Goal: Information Seeking & Learning: Understand process/instructions

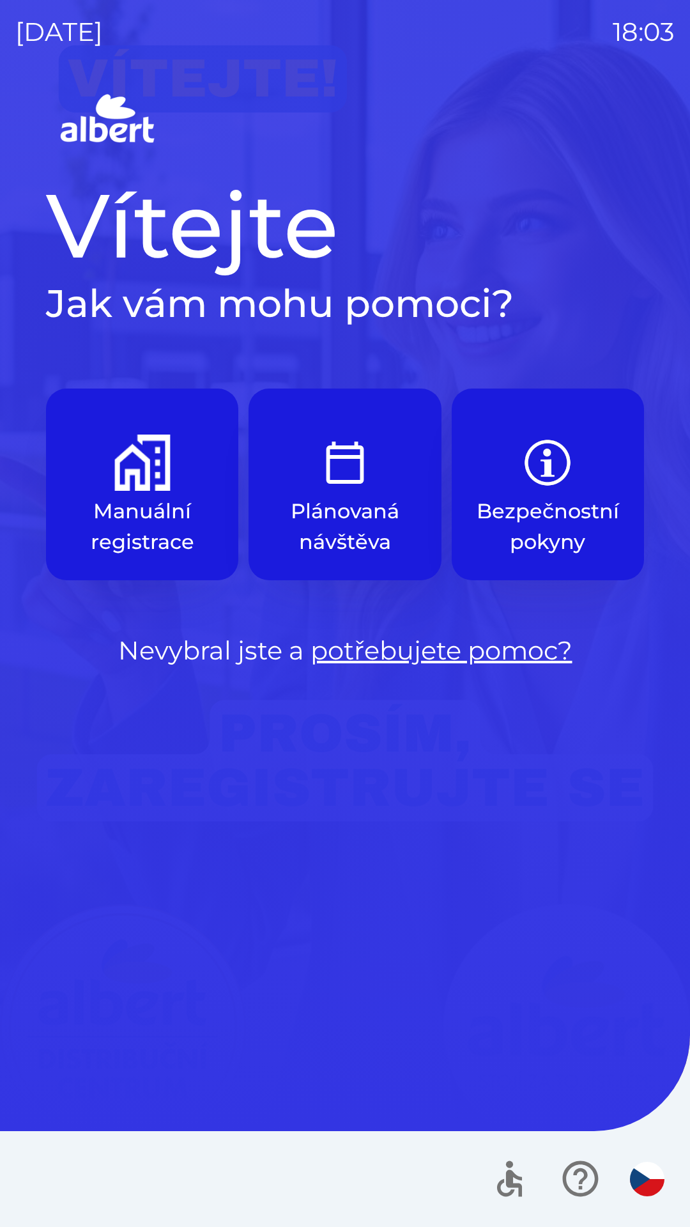
click at [493, 469] on button "Bezpečnostní pokyny" at bounding box center [548, 485] width 192 height 192
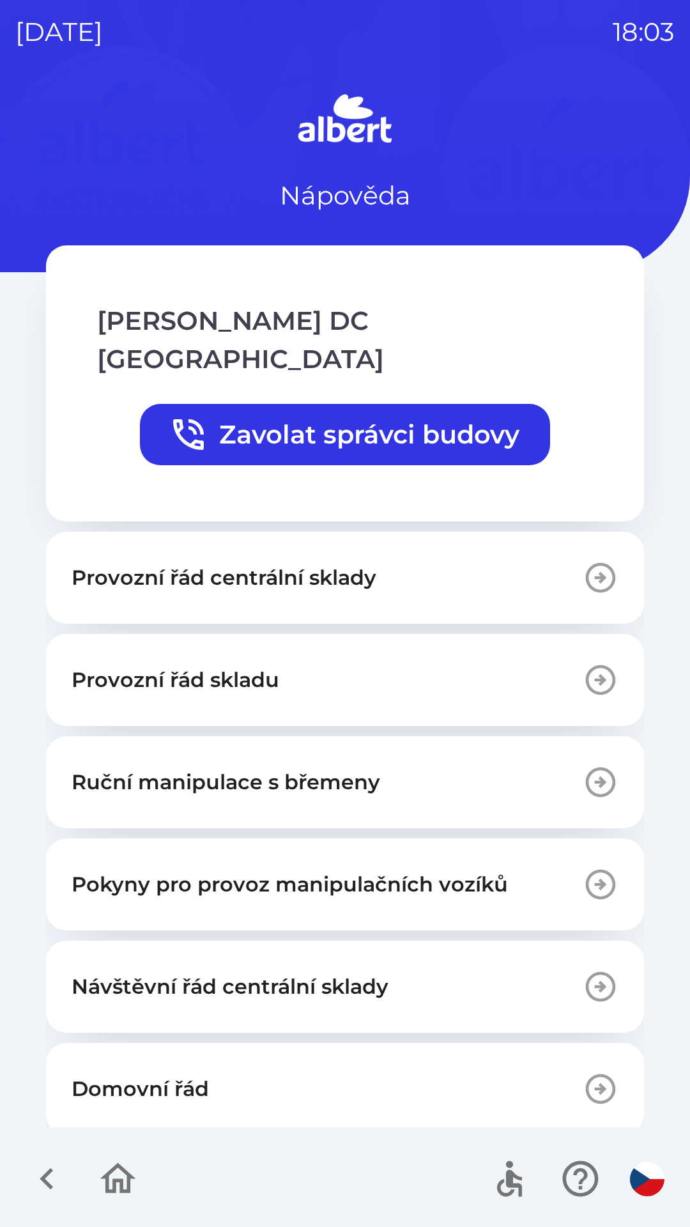
click at [114, 391] on div "[PERSON_NAME] DC Olomouc Zavolat správci budovy" at bounding box center [345, 384] width 496 height 174
click at [128, 768] on button "Ruční manipulace s břemeny" at bounding box center [345, 782] width 598 height 92
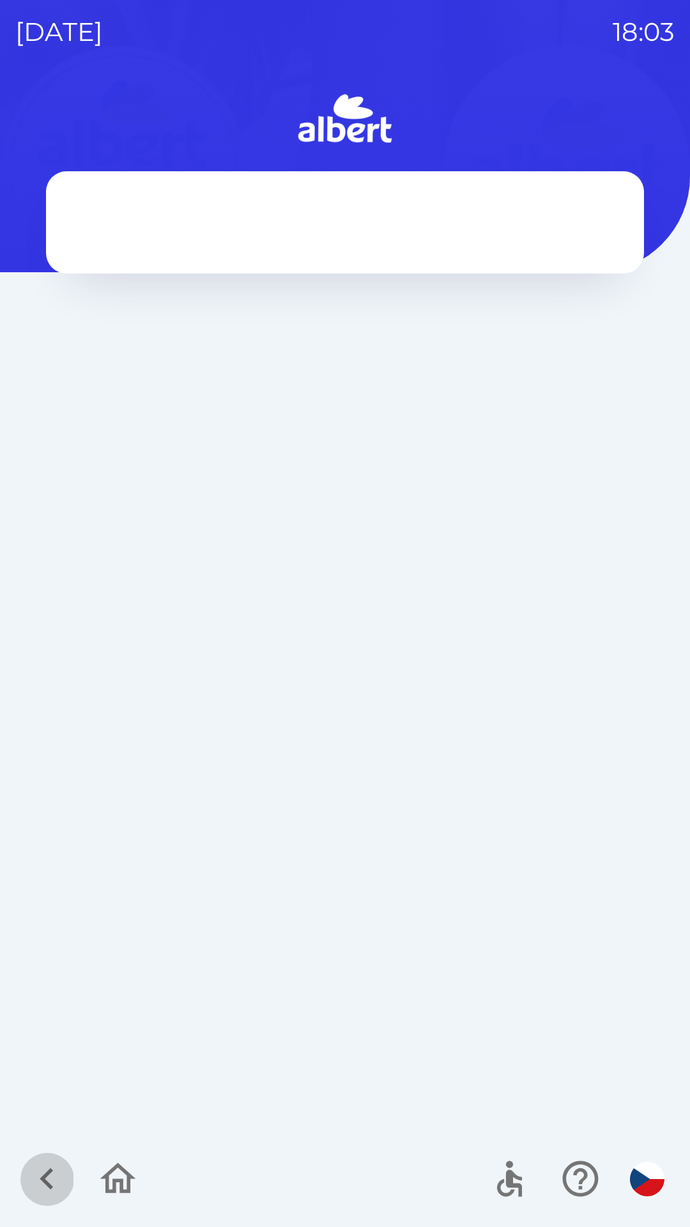
click at [47, 1166] on icon "button" at bounding box center [47, 1178] width 43 height 43
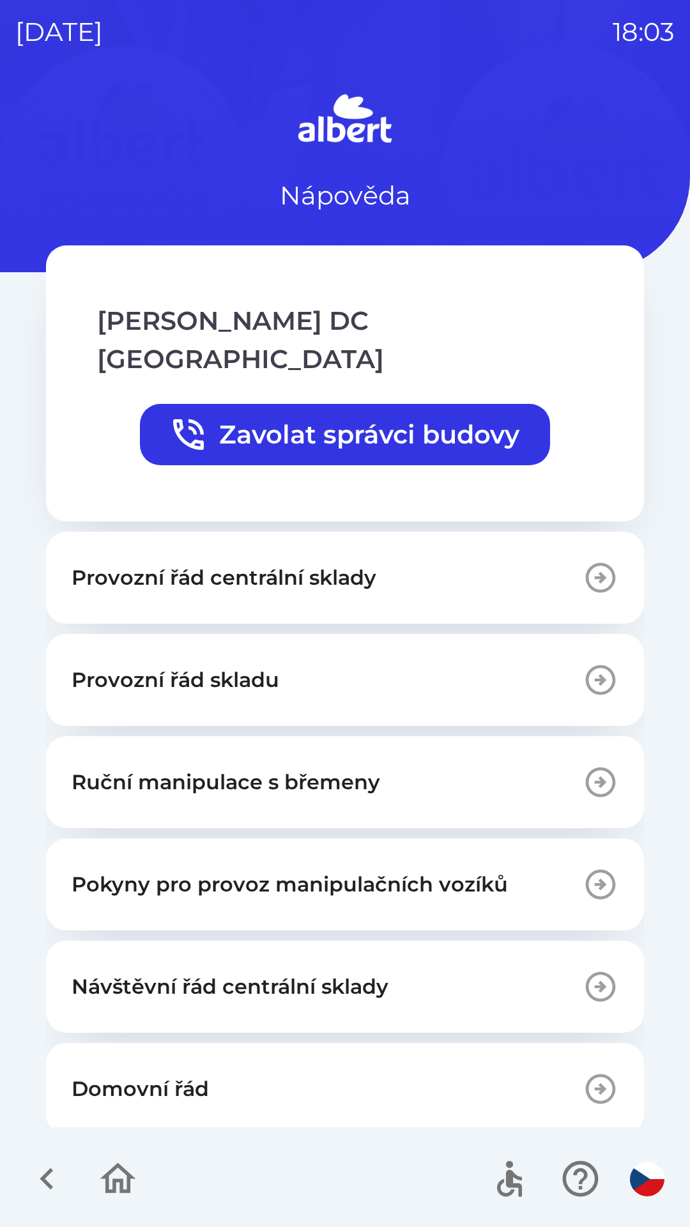
click at [45, 1174] on icon "button" at bounding box center [47, 1178] width 43 height 43
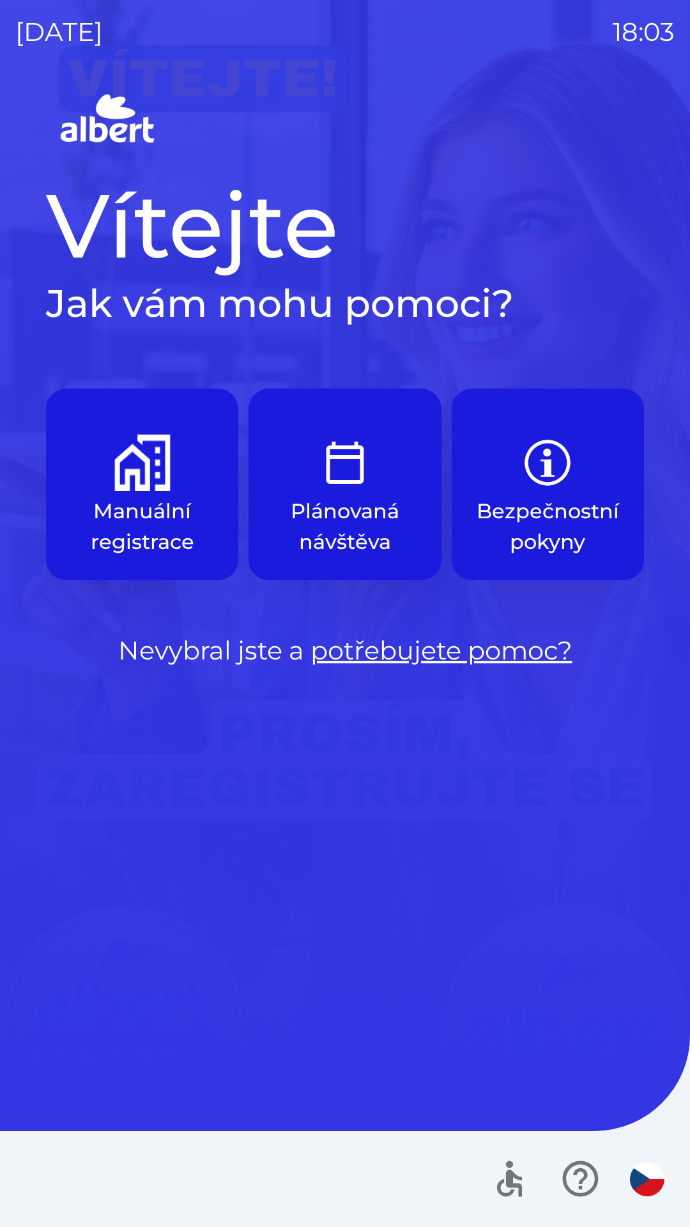
drag, startPoint x: 502, startPoint y: 12, endPoint x: 440, endPoint y: 237, distance: 234.0
click at [440, 237] on div "[DATE] 18:03 Vítejte Jak vám mohu pomoci? Manuální registrace Plánovaná návštěv…" at bounding box center [345, 613] width 690 height 1227
